Goal: Navigation & Orientation: Find specific page/section

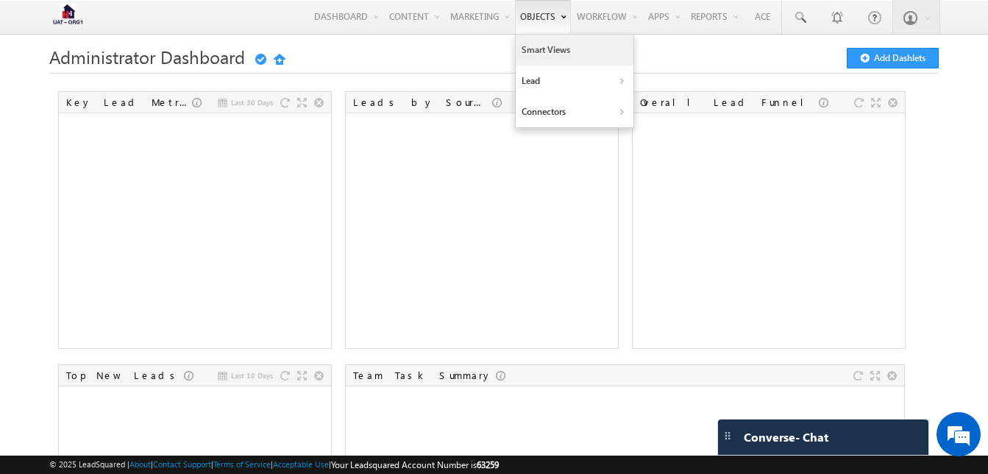
click at [526, 54] on link "Smart Views" at bounding box center [574, 50] width 118 height 31
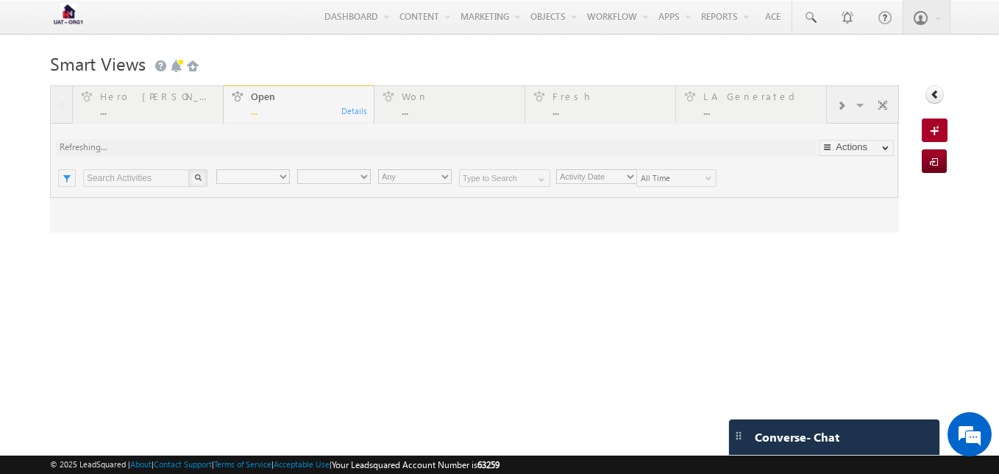
type input "Any Owner"
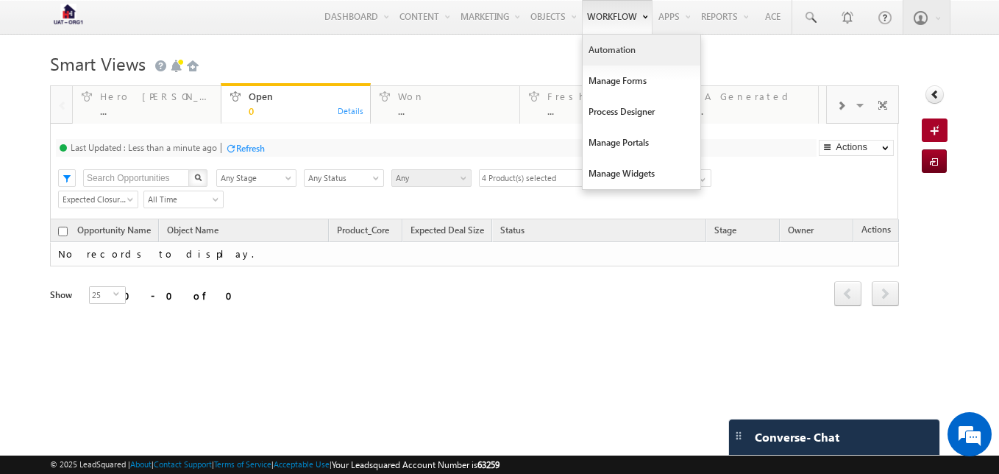
click at [616, 45] on link "Automation" at bounding box center [641, 50] width 118 height 31
